Goal: Information Seeking & Learning: Learn about a topic

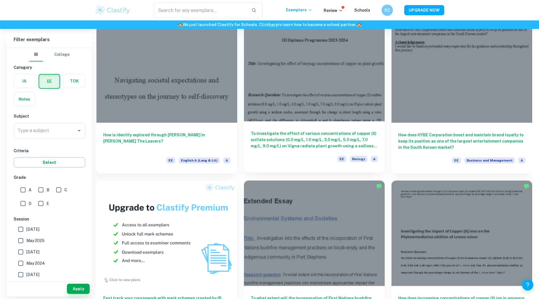
scroll to position [218, 0]
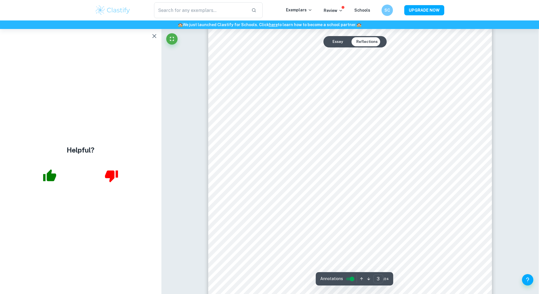
scroll to position [914, 0]
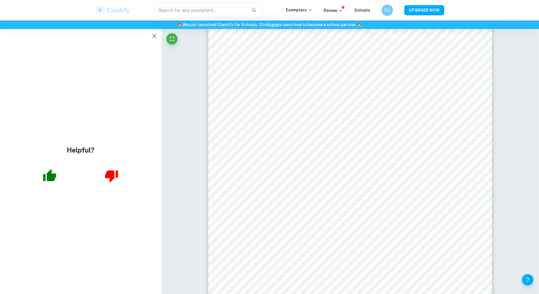
click at [116, 132] on div "Helpful?" at bounding box center [81, 161] width 162 height 265
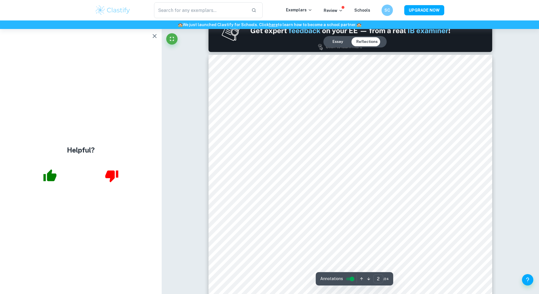
scroll to position [429, 0]
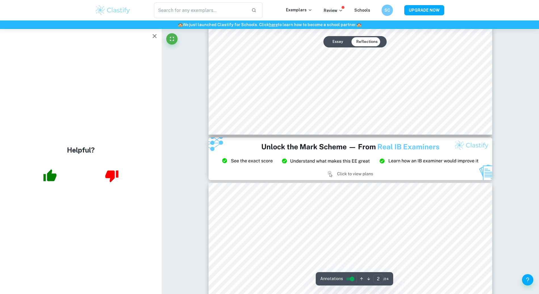
type input "3"
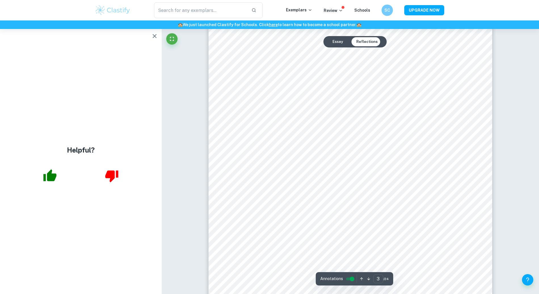
scroll to position [921, 0]
